Goal: Task Accomplishment & Management: Manage account settings

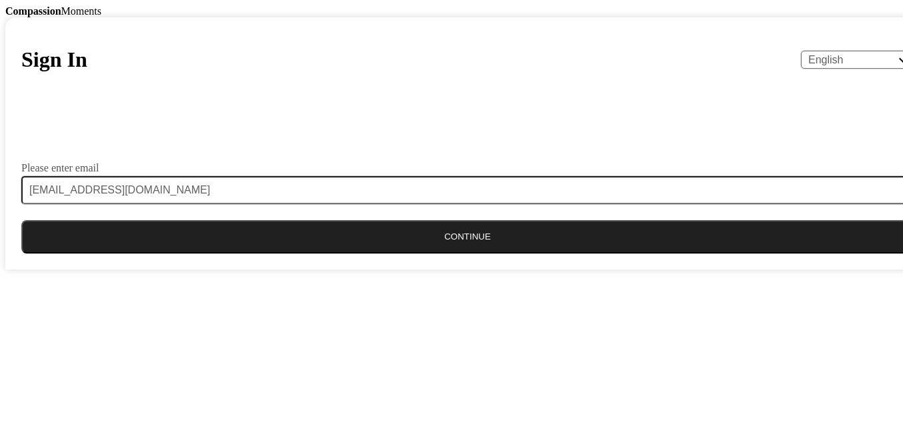
type input "[EMAIL_ADDRESS][DOMAIN_NAME]"
click at [449, 253] on button "Continue" at bounding box center [467, 236] width 892 height 33
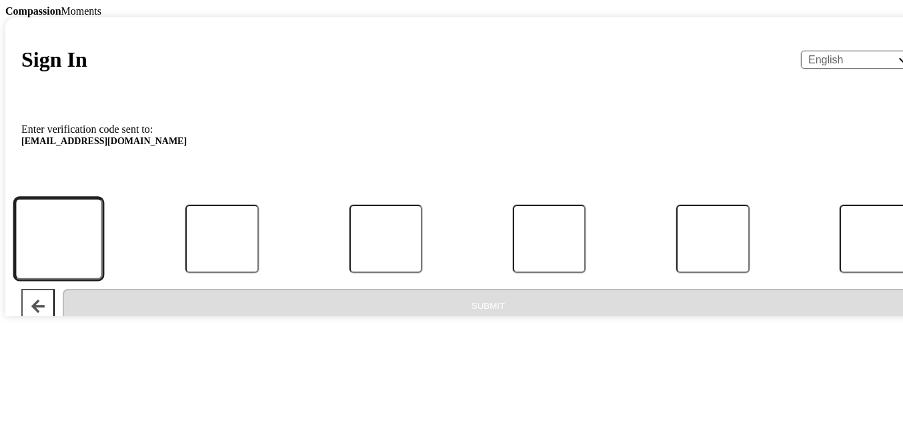
click at [103, 280] on input "Code" at bounding box center [59, 239] width 88 height 82
type input "3"
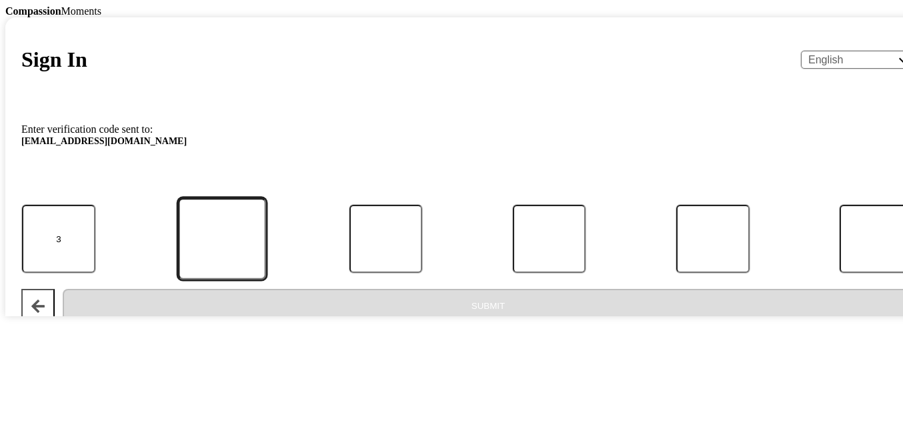
type input "0"
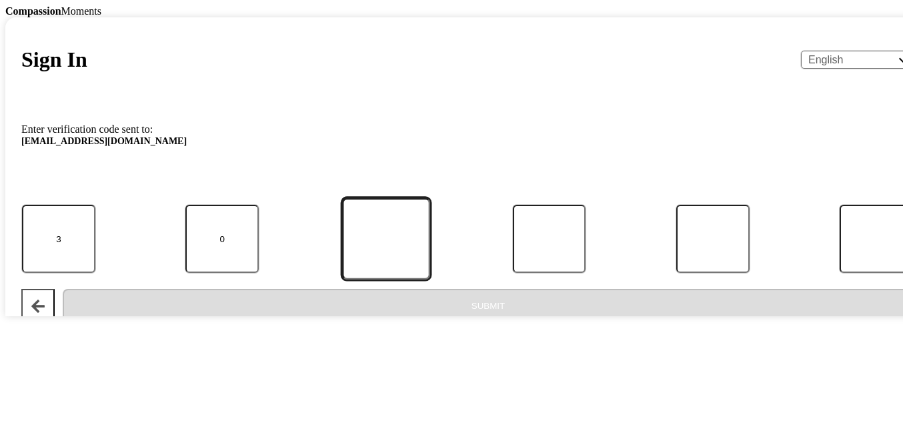
type input "4"
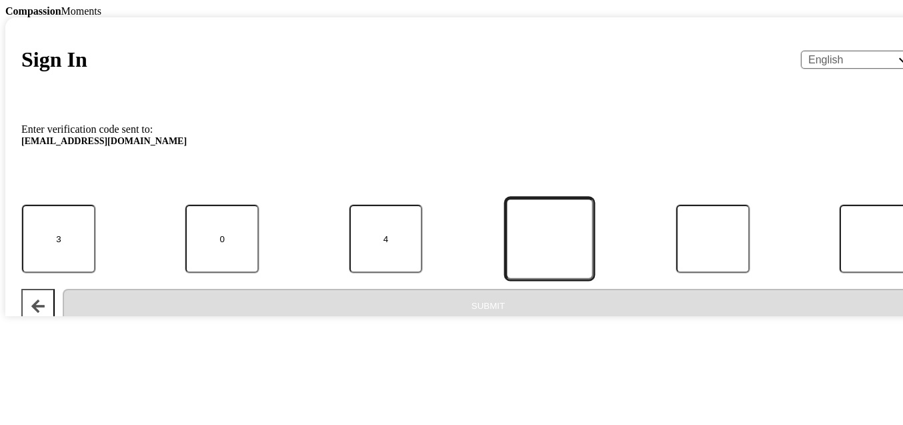
type input "9"
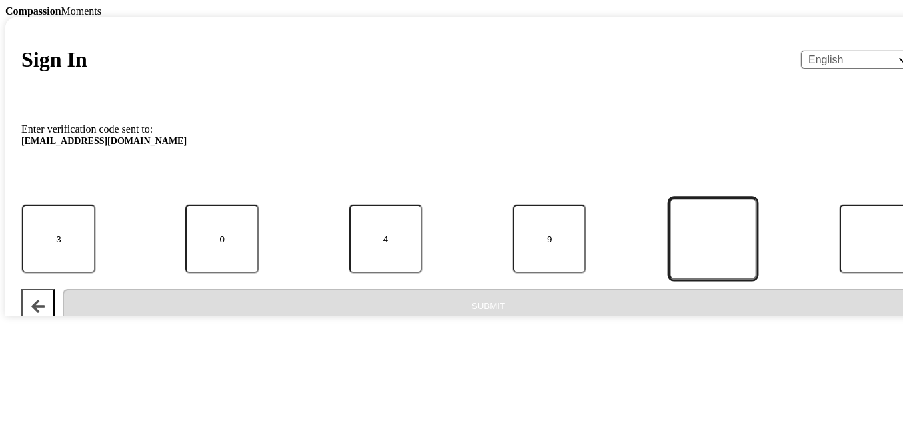
type input "9"
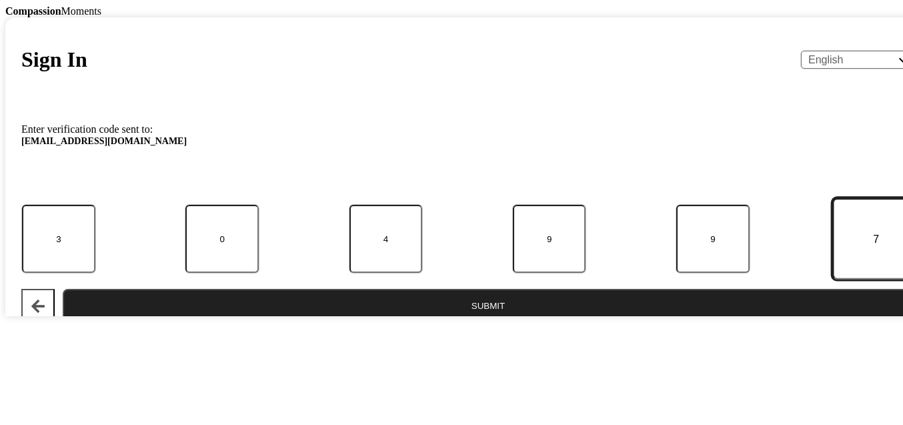
type input "7"
click at [467, 322] on button "Submit" at bounding box center [488, 305] width 851 height 33
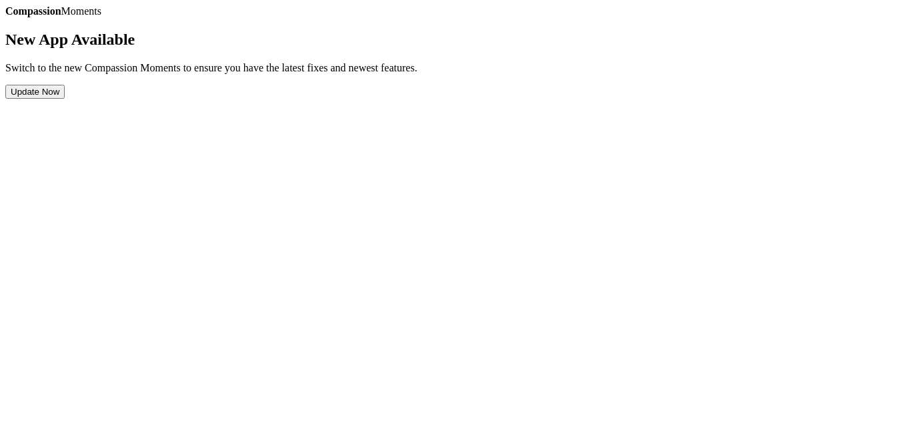
click at [65, 99] on button "Update Now" at bounding box center [34, 92] width 59 height 14
